Goal: Task Accomplishment & Management: Manage account settings

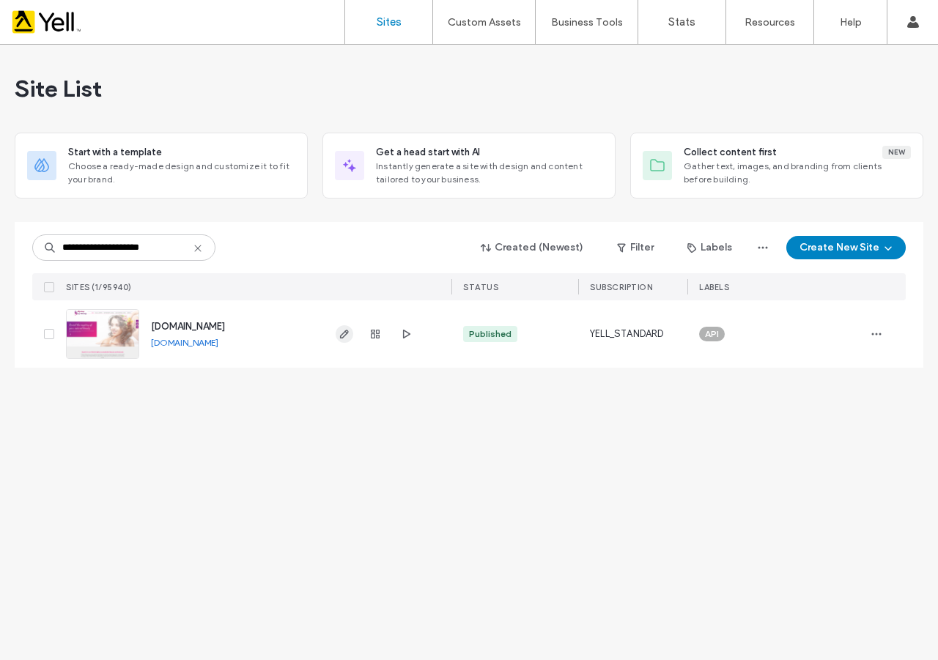
type input "**********"
click at [347, 333] on use "button" at bounding box center [344, 334] width 9 height 9
click at [342, 328] on icon "button" at bounding box center [344, 334] width 12 height 12
click at [345, 335] on use "button" at bounding box center [344, 334] width 9 height 9
click at [376, 333] on use "button" at bounding box center [375, 334] width 9 height 9
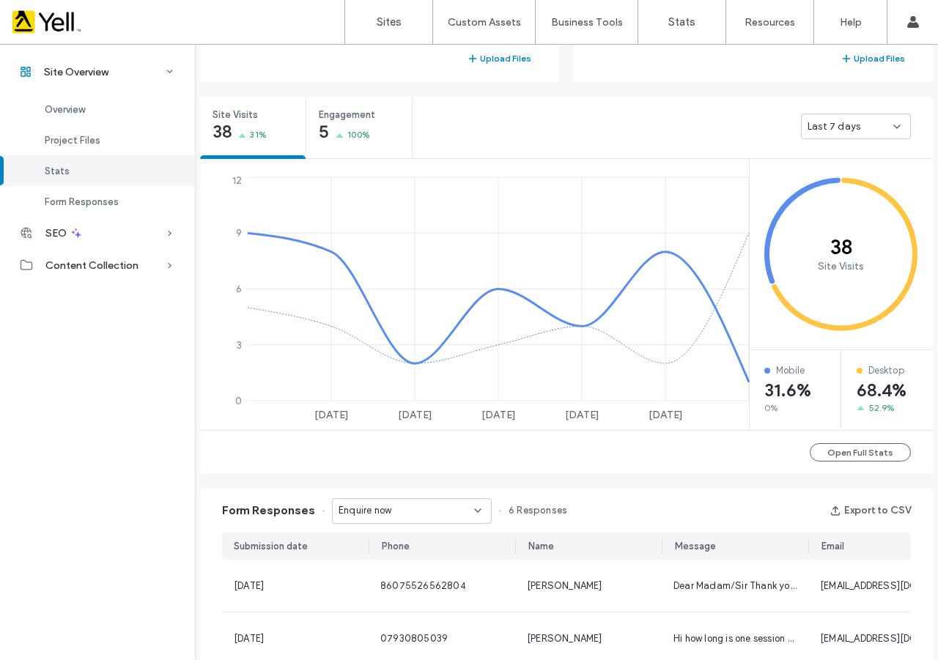
scroll to position [224, 0]
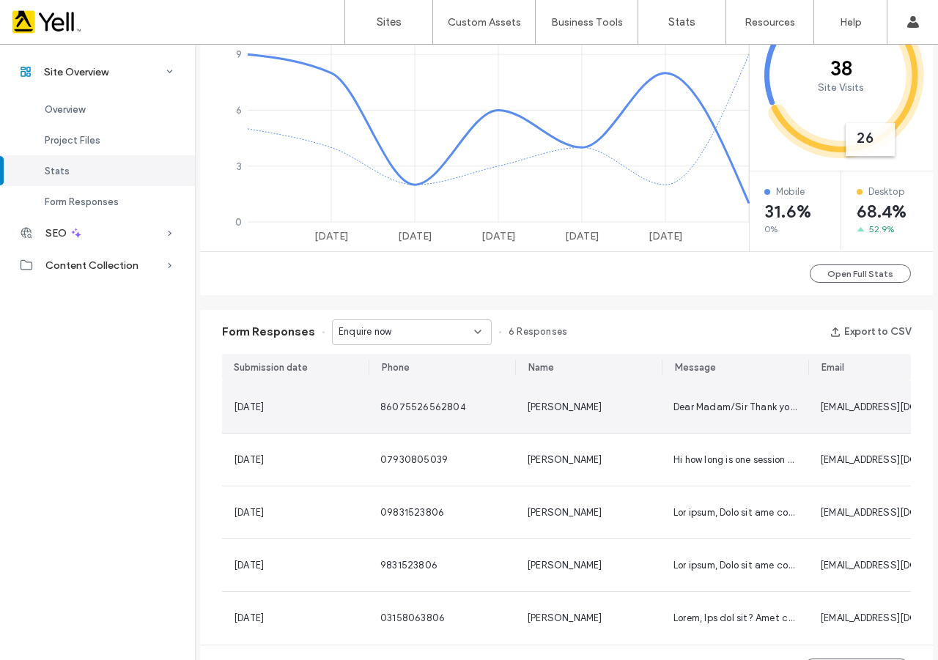
scroll to position [779, 0]
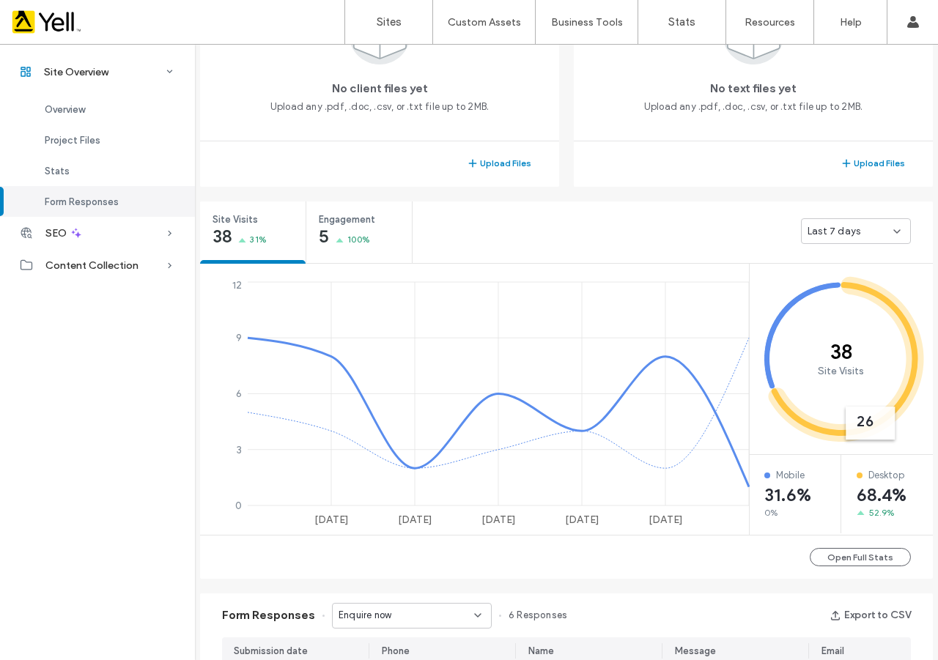
scroll to position [96, 0]
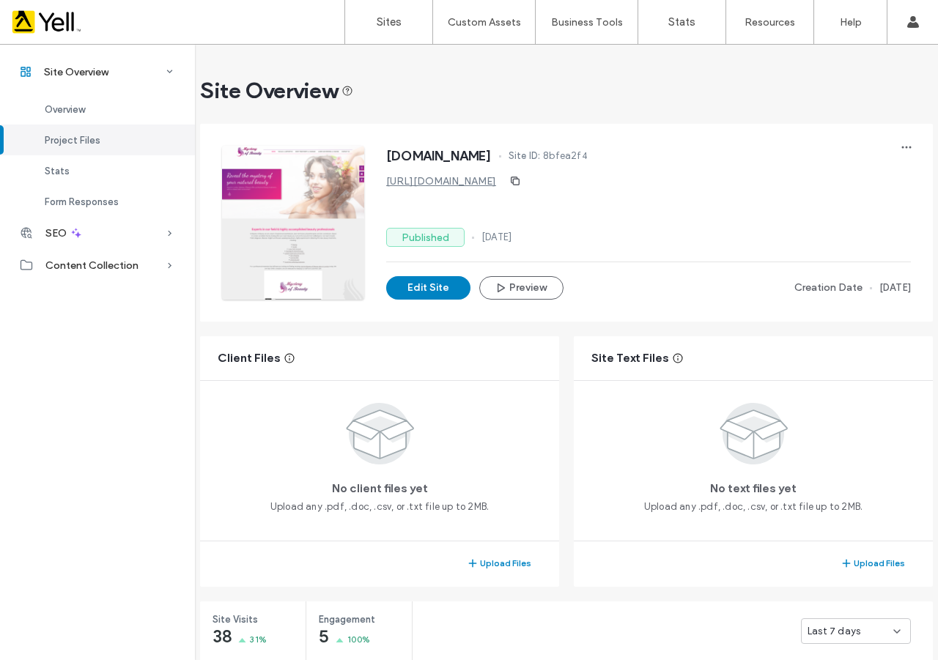
drag, startPoint x: 566, startPoint y: 156, endPoint x: 378, endPoint y: 151, distance: 188.3
click at [378, 151] on div "[DOMAIN_NAME] Site ID: 8bfea2f4 [URL][DOMAIN_NAME] Published [DATE] Edit Site P…" at bounding box center [566, 223] width 689 height 154
copy span "[DOMAIN_NAME]"
